Goal: Book appointment/travel/reservation

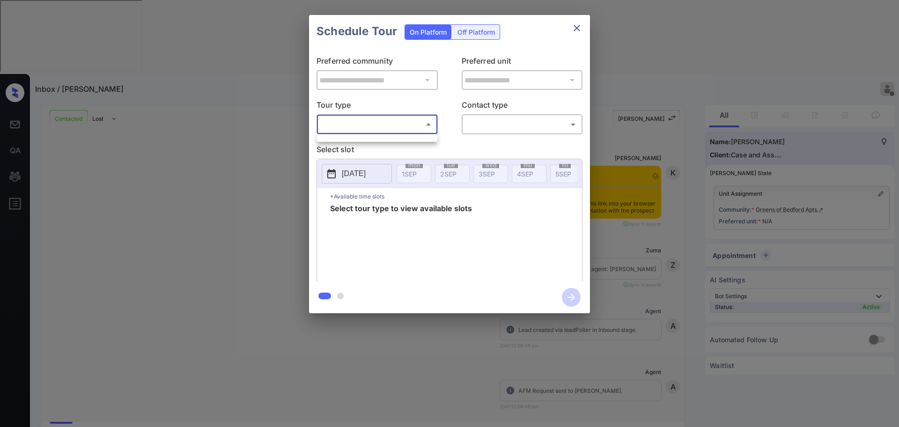
scroll to position [1904, 0]
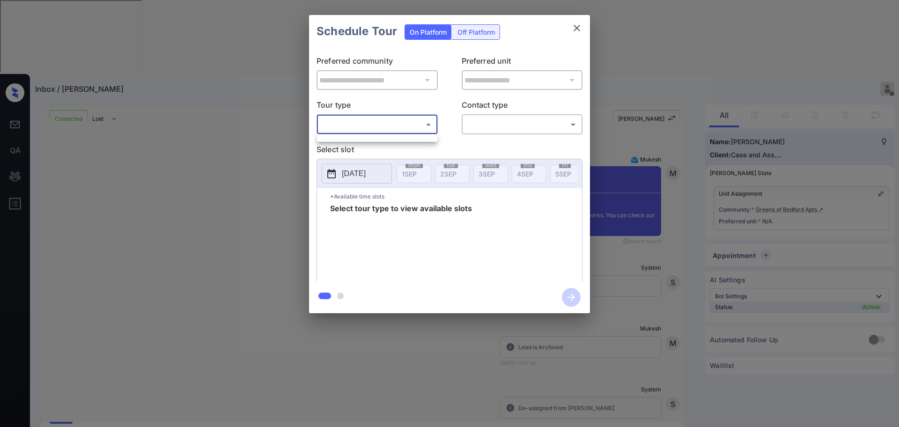
click at [575, 32] on div at bounding box center [449, 213] width 899 height 427
click at [572, 24] on icon "close" at bounding box center [576, 27] width 11 height 11
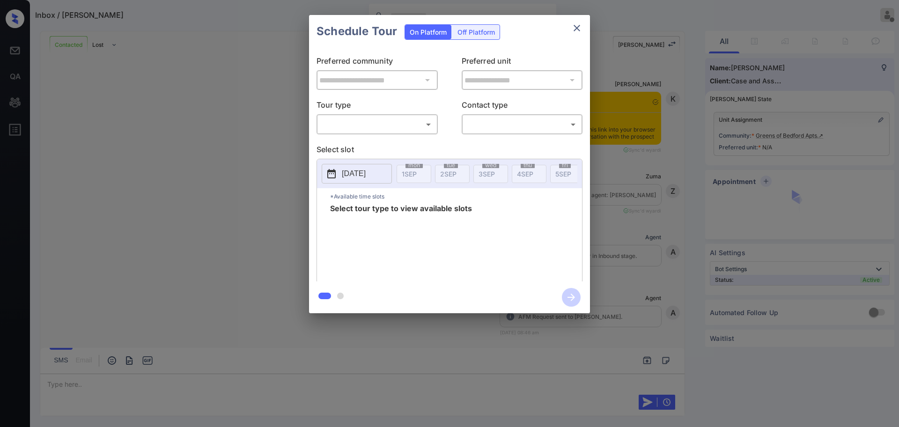
scroll to position [1771, 0]
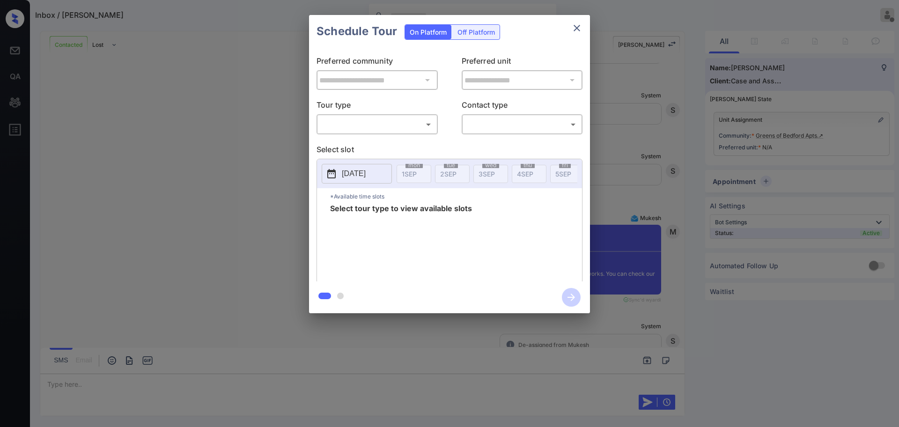
click at [366, 124] on body "Inbox / Kierra Williams Ajaya G Offline Set yourself online Set yourself on bre…" at bounding box center [449, 213] width 899 height 427
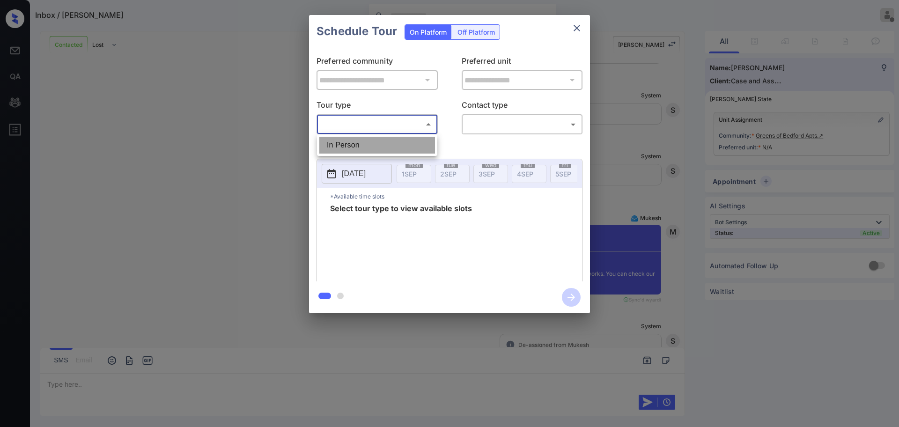
click at [358, 144] on li "In Person" at bounding box center [377, 145] width 116 height 17
type input "********"
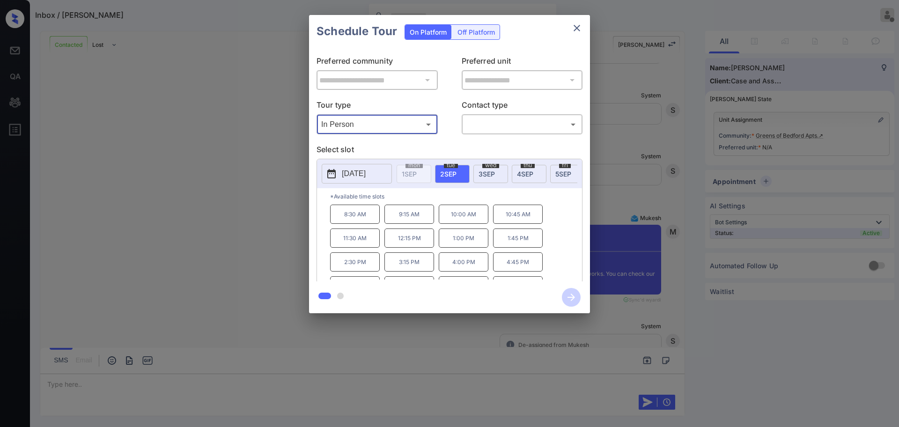
click at [575, 31] on icon "close" at bounding box center [576, 27] width 11 height 11
